Goal: Information Seeking & Learning: Learn about a topic

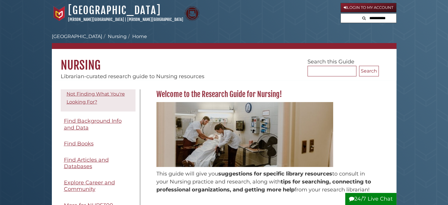
scroll to position [54, 0]
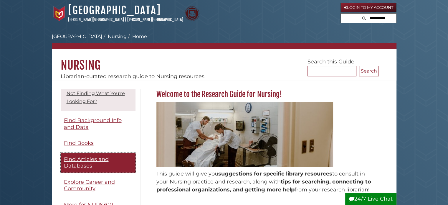
click at [70, 167] on span "Find Articles and Databases" at bounding box center [86, 162] width 45 height 13
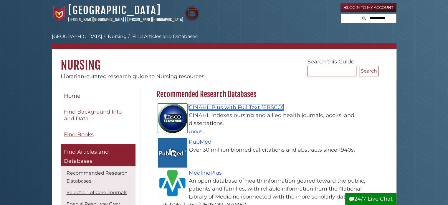
click at [229, 108] on link "CINAHL Plus with Full Text (EBSCO)" at bounding box center [236, 107] width 95 height 6
click at [233, 109] on link "CINAHL Plus with Full Text (EBSCO)" at bounding box center [236, 107] width 95 height 6
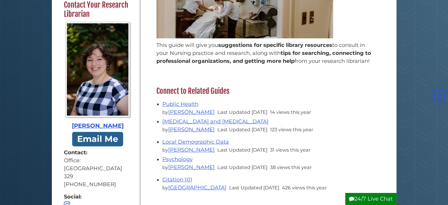
scroll to position [191, 0]
click at [114, 138] on link "Email Me" at bounding box center [98, 138] width 52 height 15
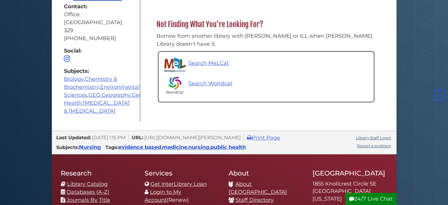
scroll to position [280, 0]
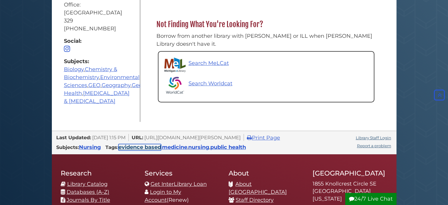
click at [154, 144] on link "evidence based" at bounding box center [139, 147] width 43 height 6
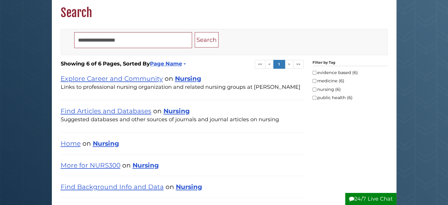
scroll to position [53, 0]
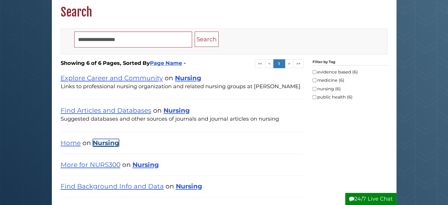
click at [105, 141] on link "Nursing" at bounding box center [106, 143] width 26 height 8
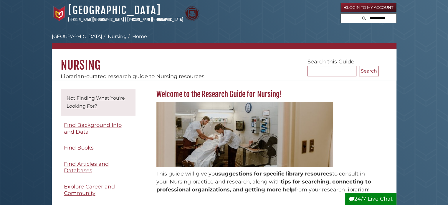
scroll to position [49, 0]
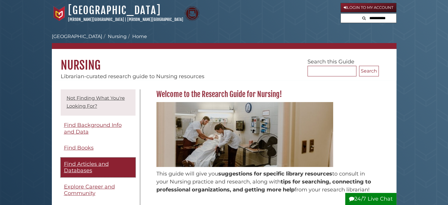
click at [86, 174] on span "Find Articles and Databases" at bounding box center [86, 166] width 45 height 13
